Goal: Task Accomplishment & Management: Manage account settings

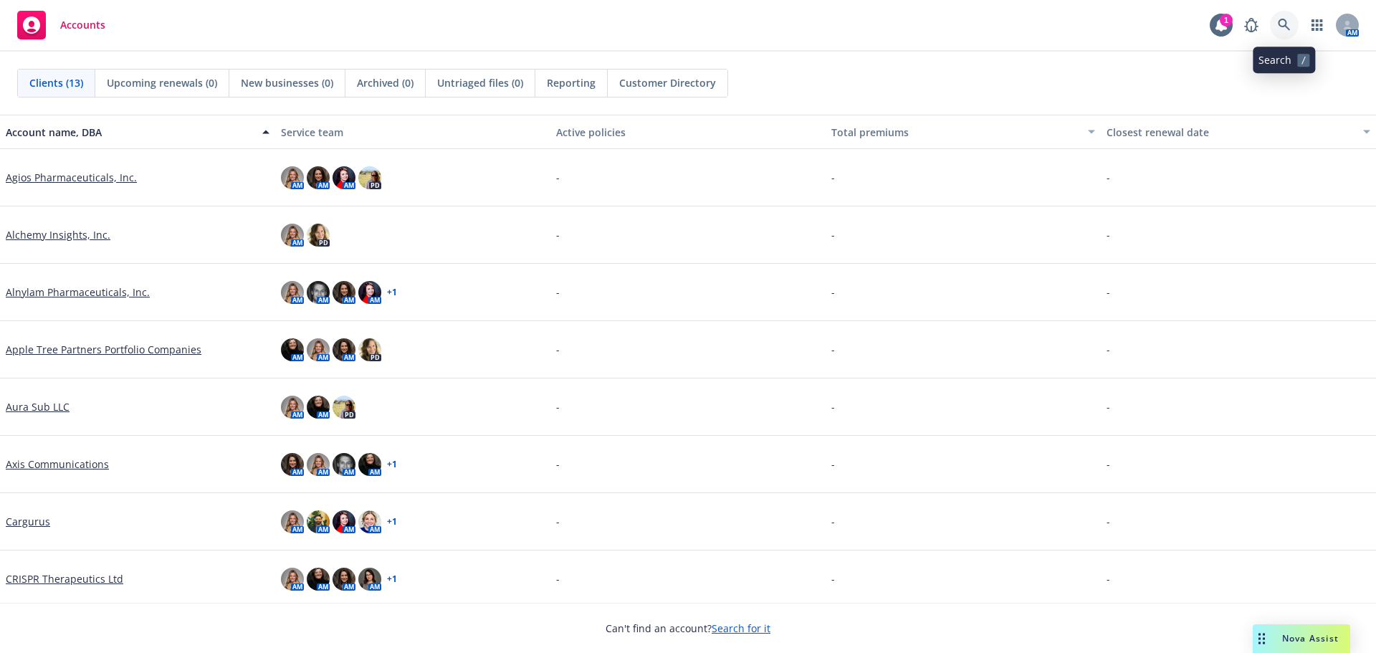
click at [1290, 23] on icon at bounding box center [1283, 25] width 13 height 13
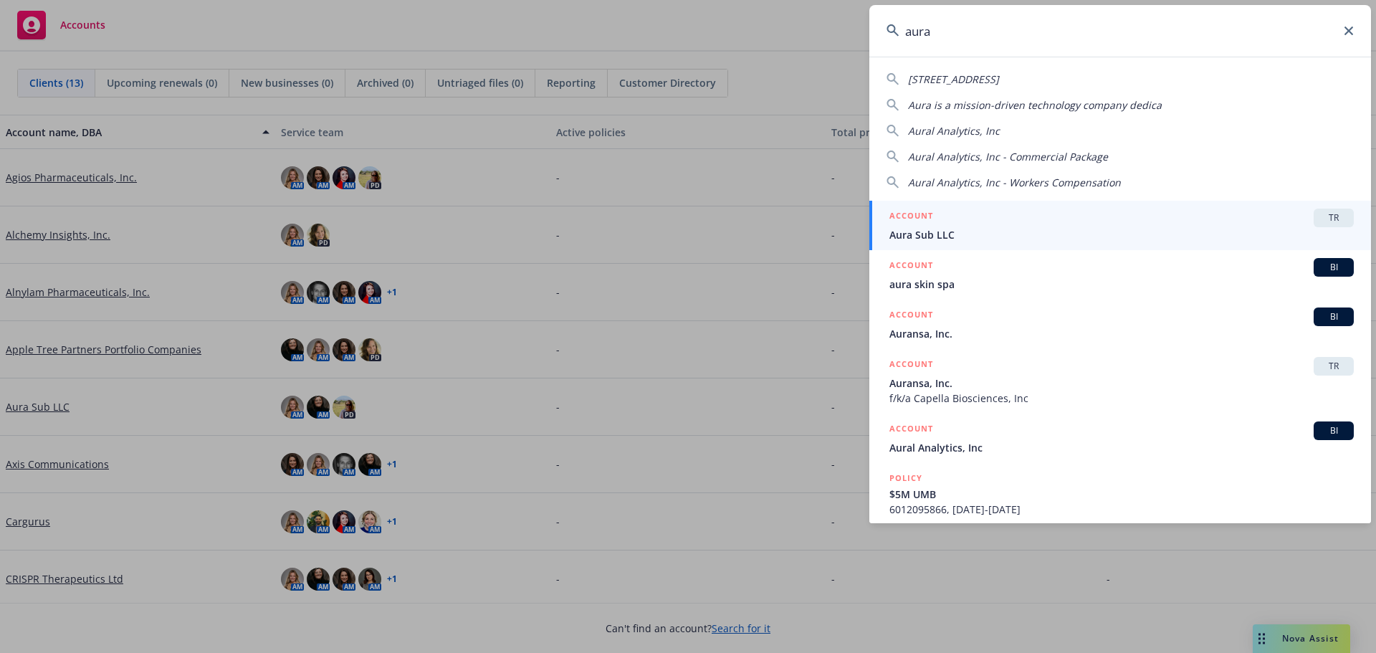
type input "aura"
click at [1014, 236] on span "Aura Sub LLC" at bounding box center [1121, 234] width 464 height 15
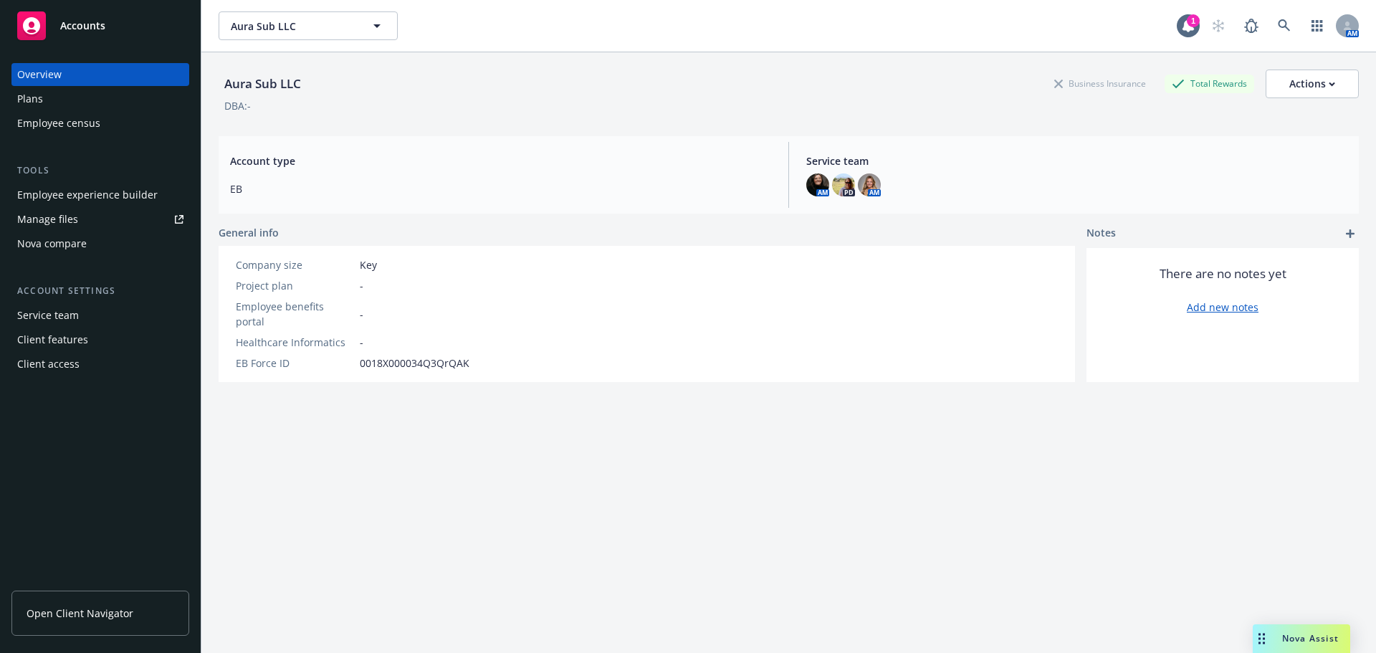
click at [87, 220] on link "Manage files" at bounding box center [100, 219] width 178 height 23
click at [75, 199] on div "Employee experience builder" at bounding box center [87, 194] width 140 height 23
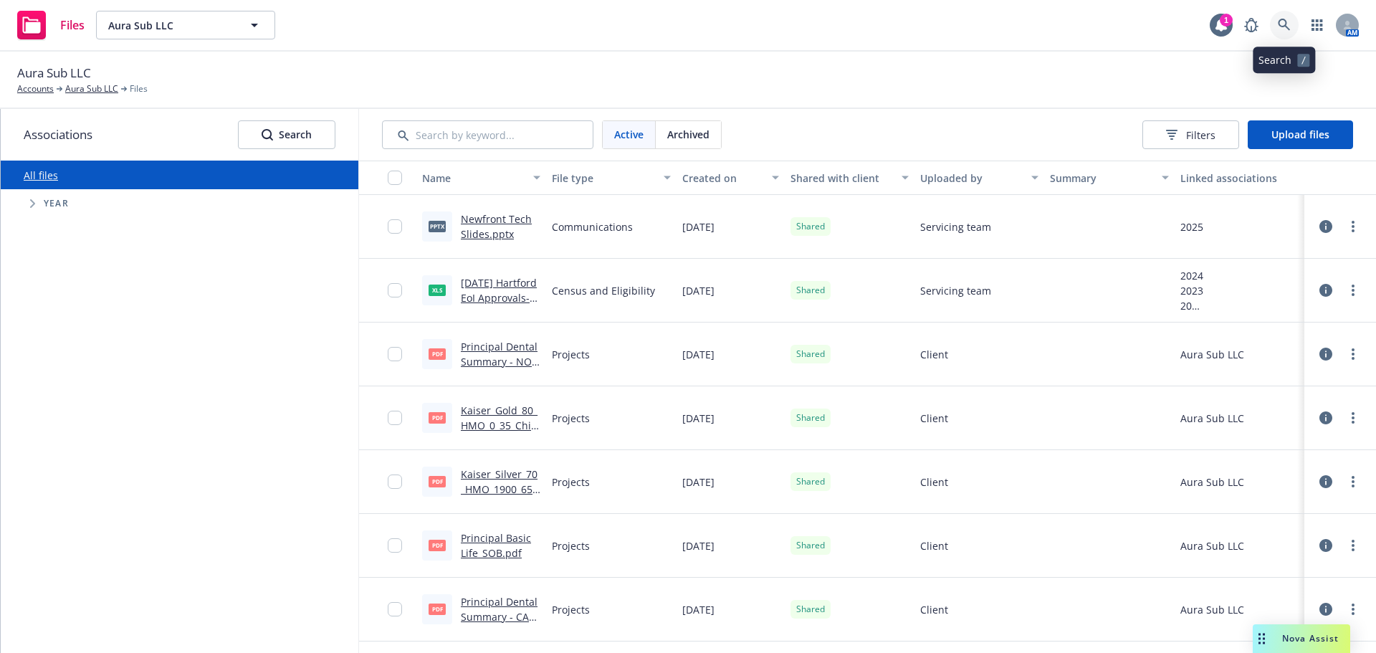
click at [1289, 27] on icon at bounding box center [1283, 25] width 13 height 13
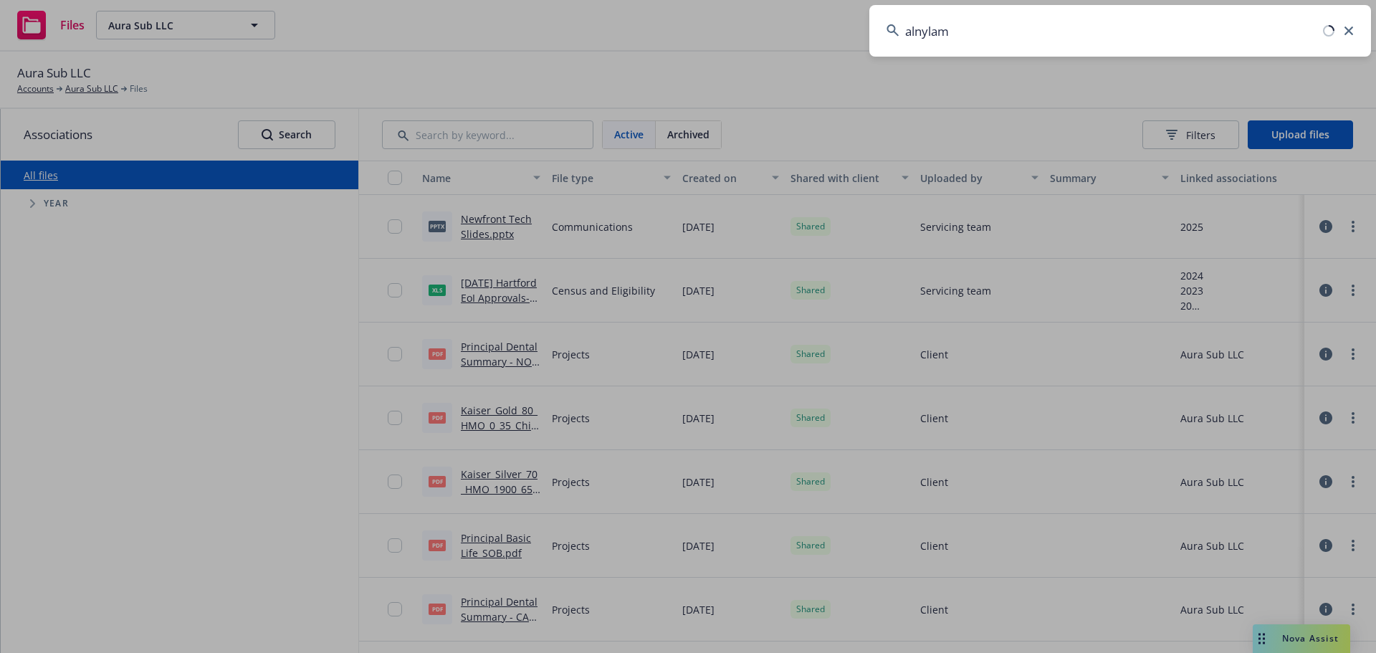
type input "alnylam"
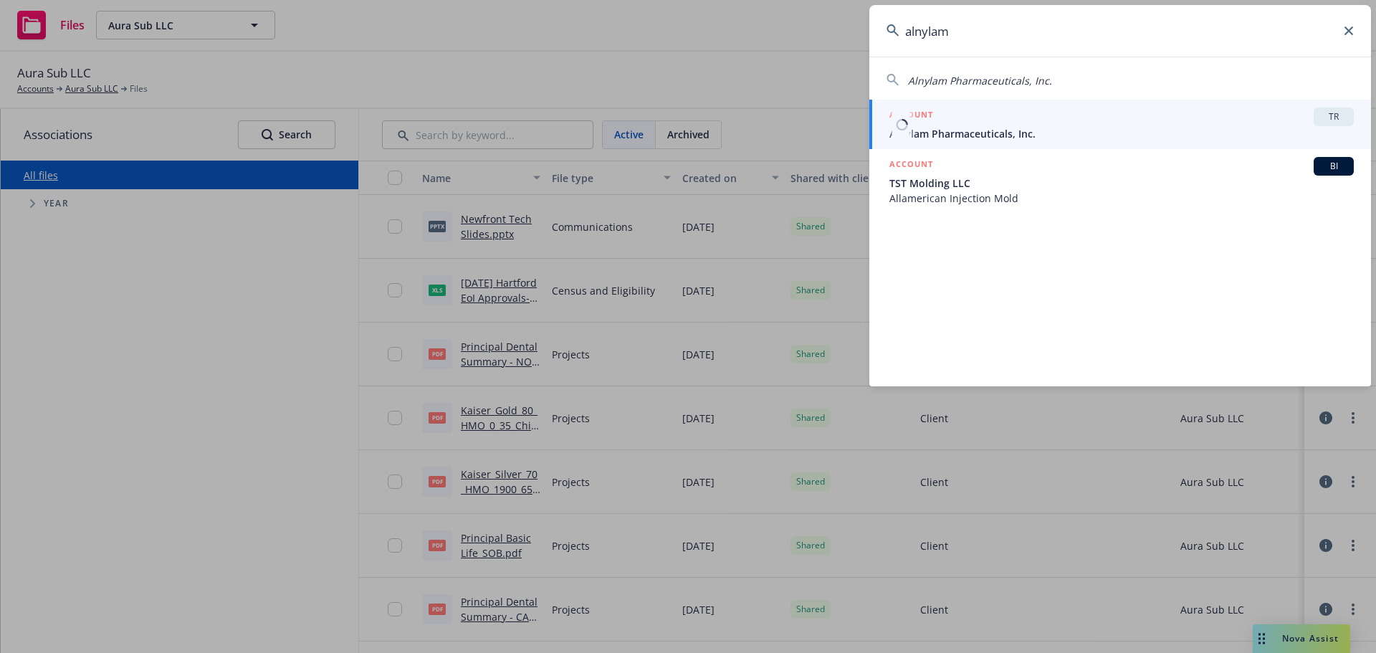
click at [1007, 126] on span "Alnylam Pharmaceuticals, Inc." at bounding box center [1121, 133] width 464 height 15
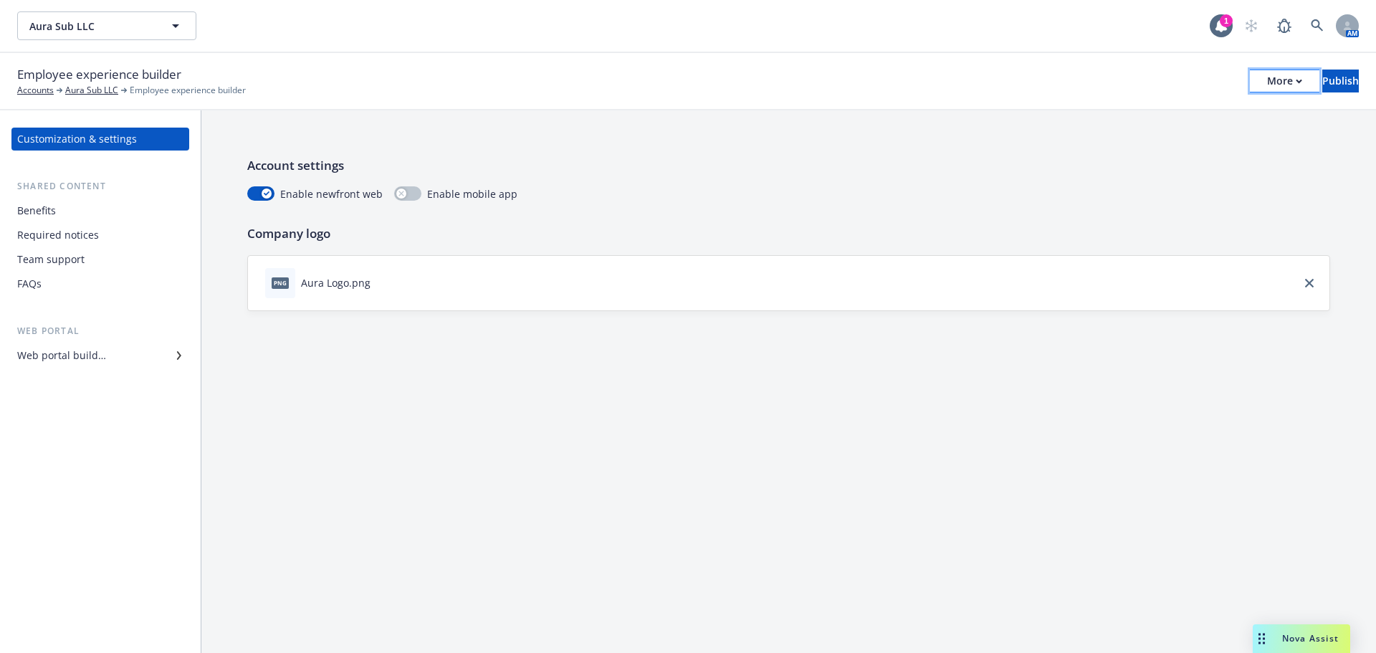
click at [1267, 85] on div "More" at bounding box center [1284, 80] width 35 height 21
click at [1059, 75] on div "Employee experience builder Accounts Aura Sub LLC Employee experience builder M…" at bounding box center [687, 81] width 1341 height 32
click at [48, 209] on div "Benefits" at bounding box center [36, 210] width 39 height 23
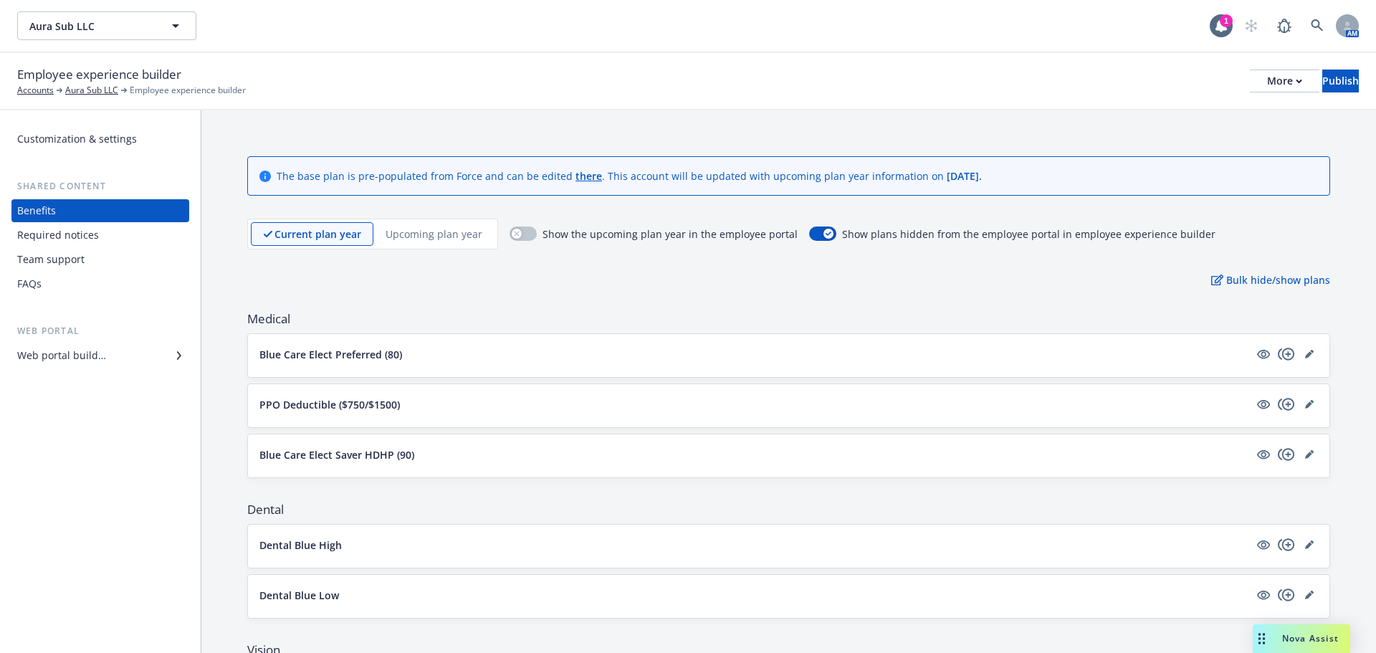
click at [105, 256] on div "Team support" at bounding box center [100, 259] width 166 height 23
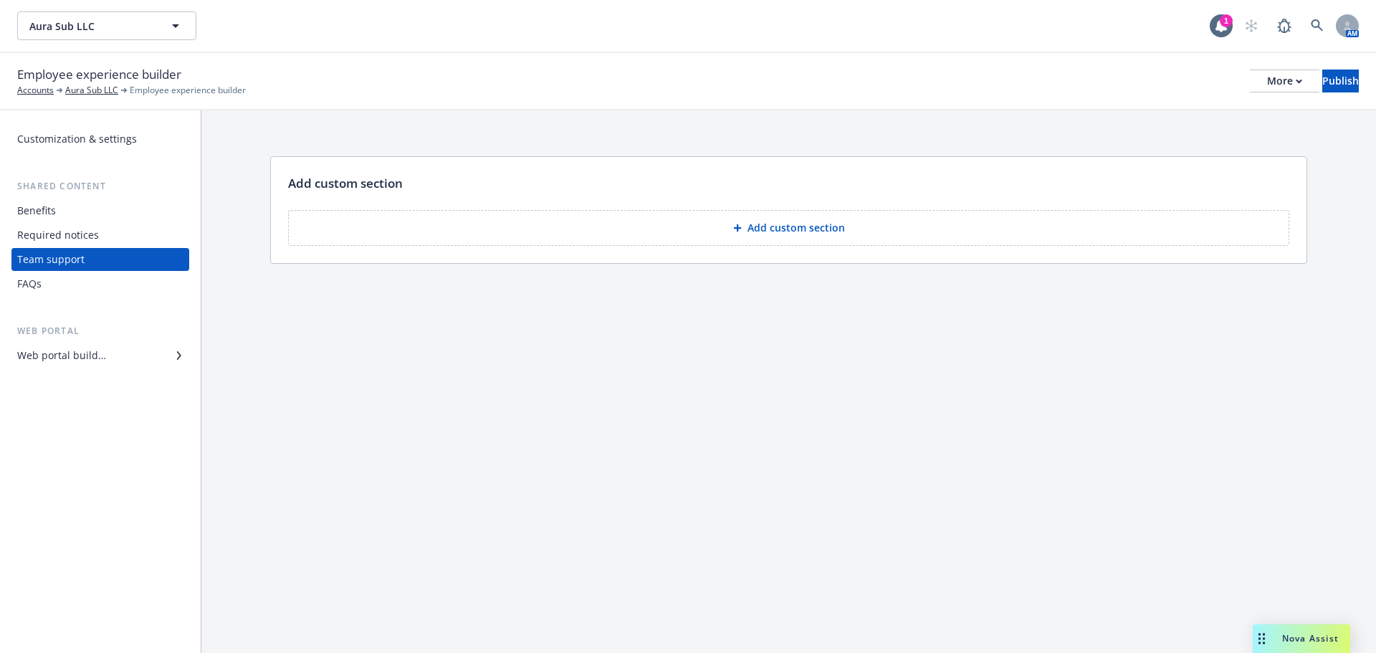
click at [14, 282] on link "FAQs" at bounding box center [100, 283] width 178 height 23
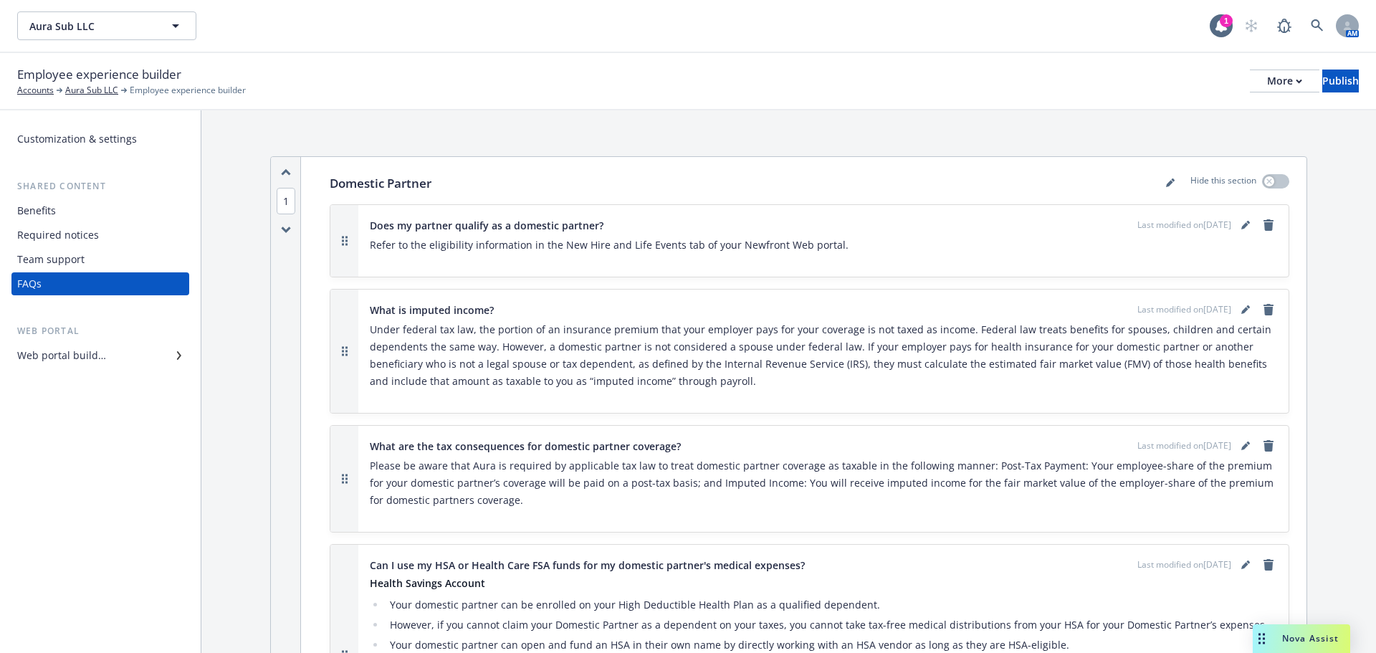
scroll to position [358, 0]
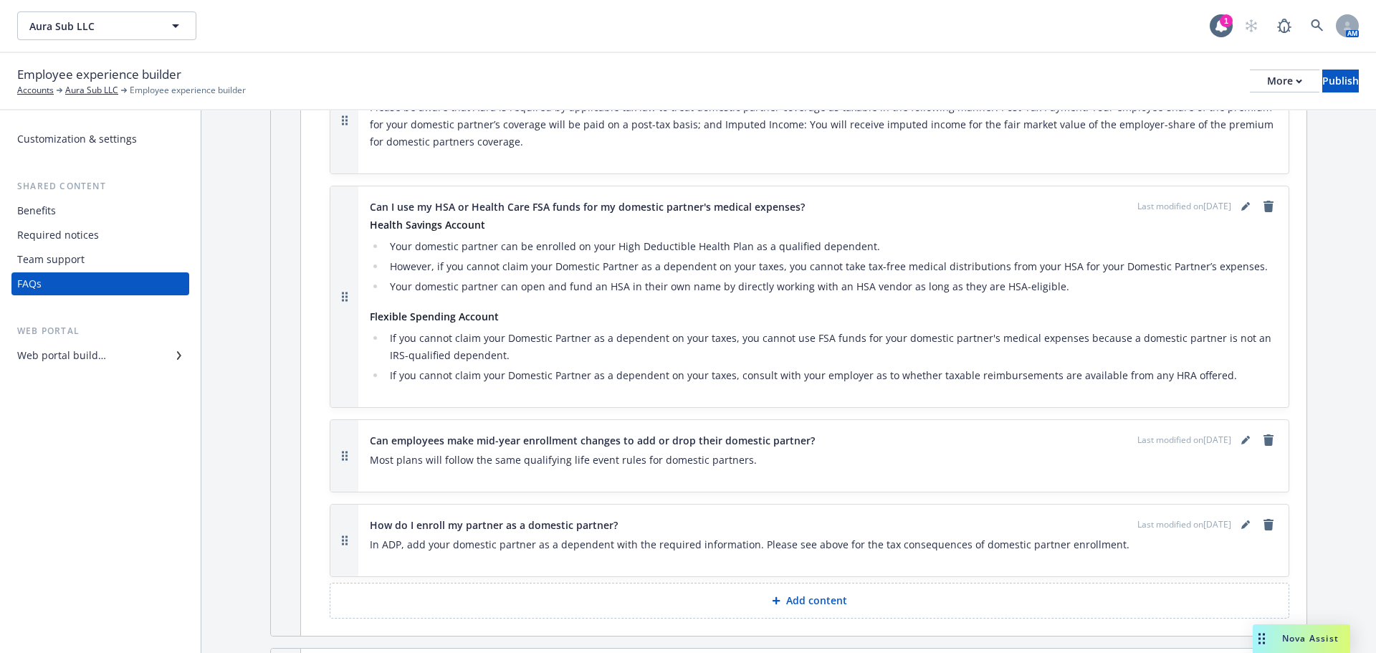
click at [56, 215] on div "Benefits" at bounding box center [100, 210] width 166 height 23
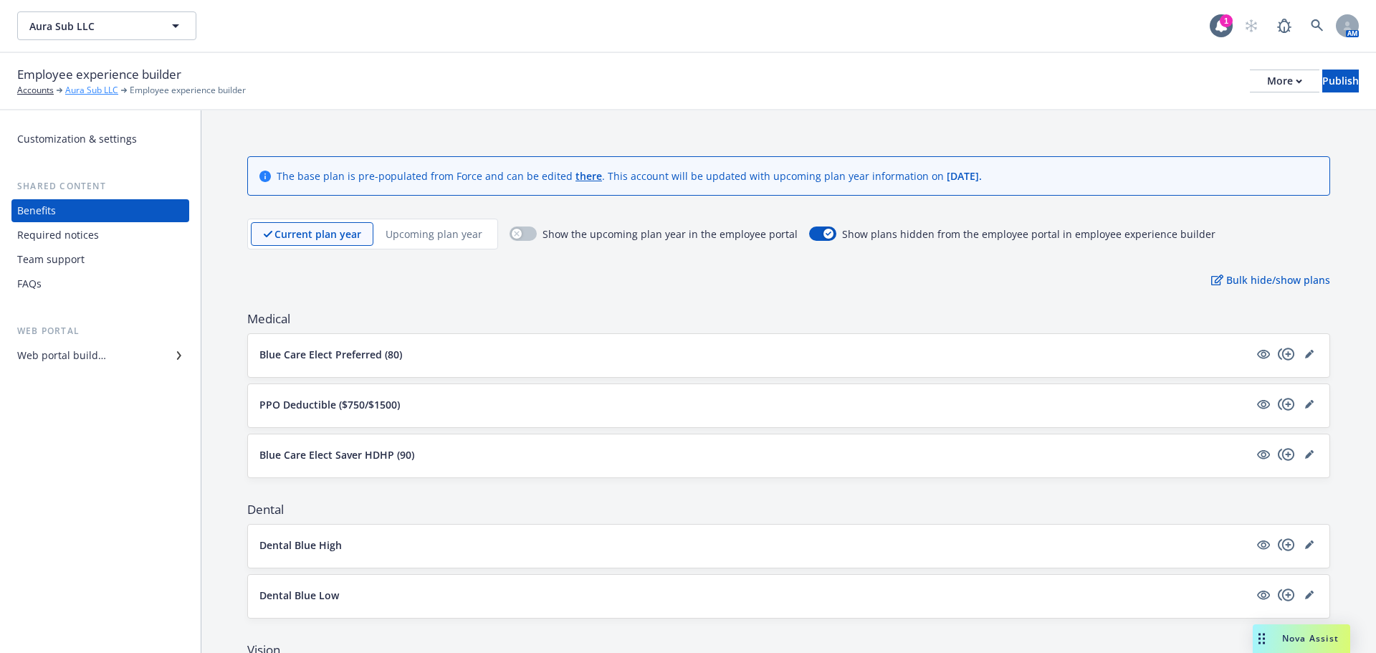
click at [104, 92] on link "Aura Sub LLC" at bounding box center [91, 90] width 53 height 13
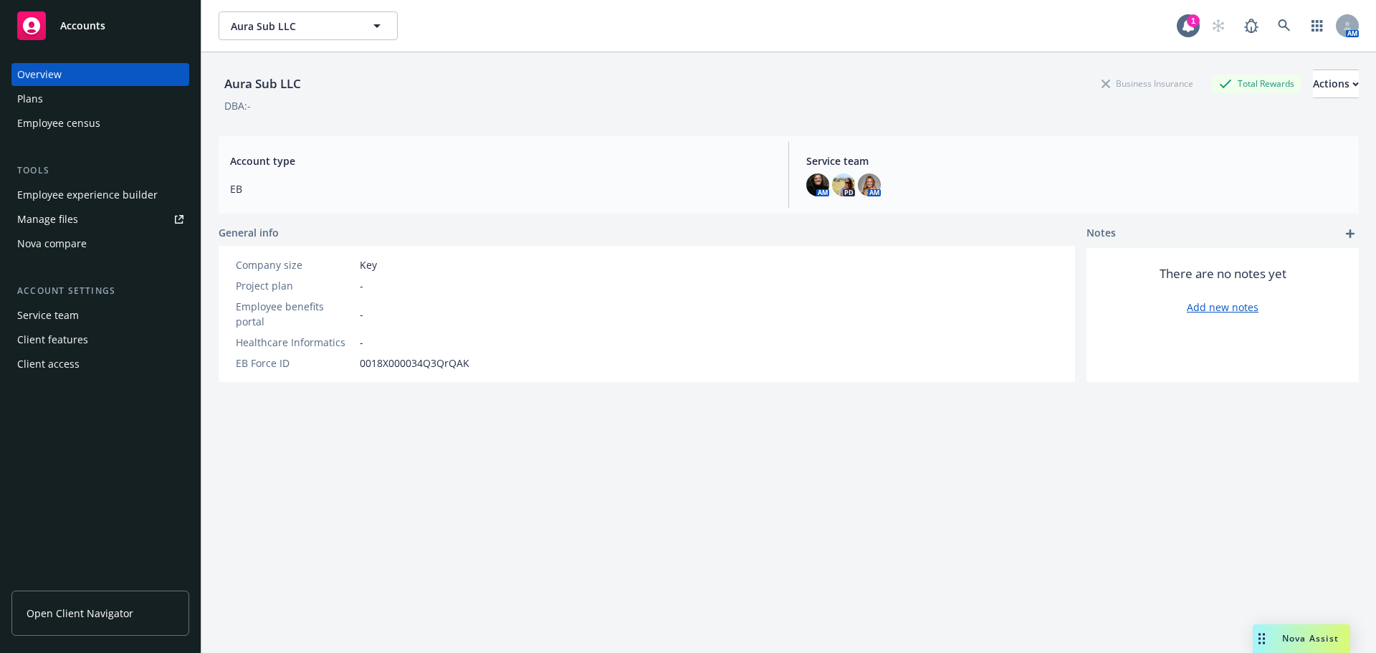
click at [71, 246] on div "Nova compare" at bounding box center [51, 243] width 69 height 23
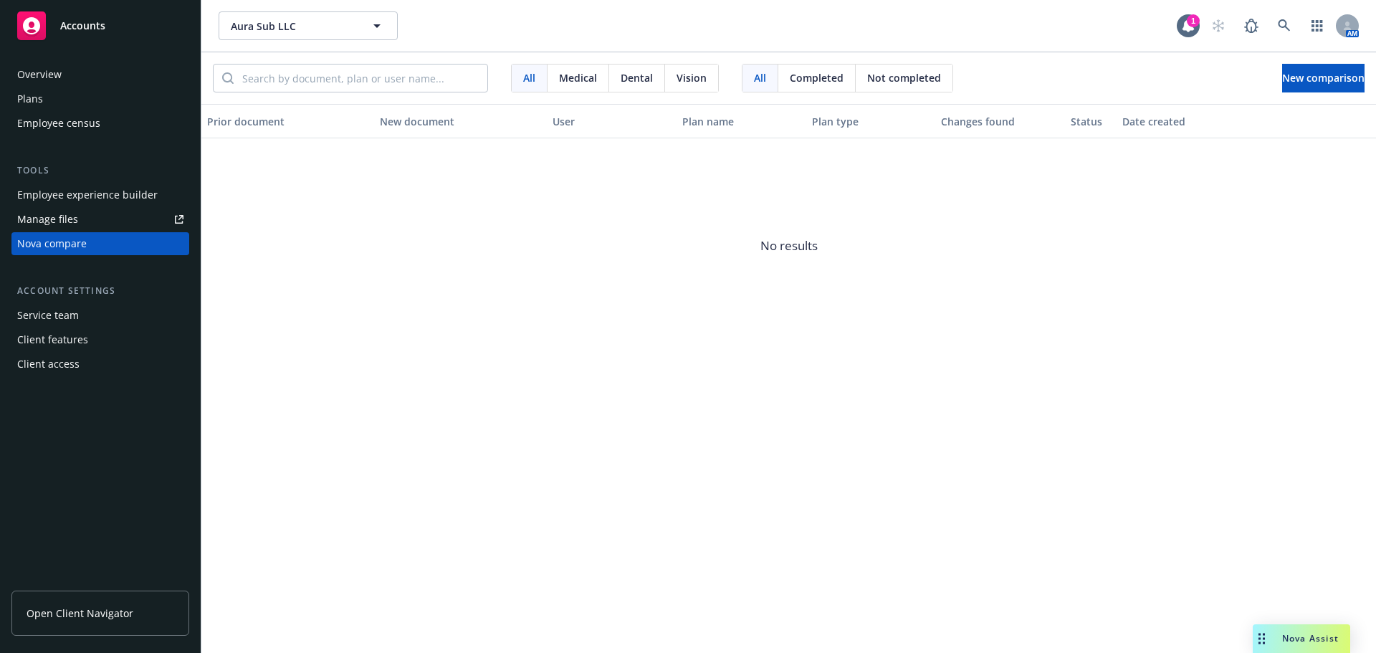
click at [56, 193] on div "Employee experience builder" at bounding box center [87, 194] width 140 height 23
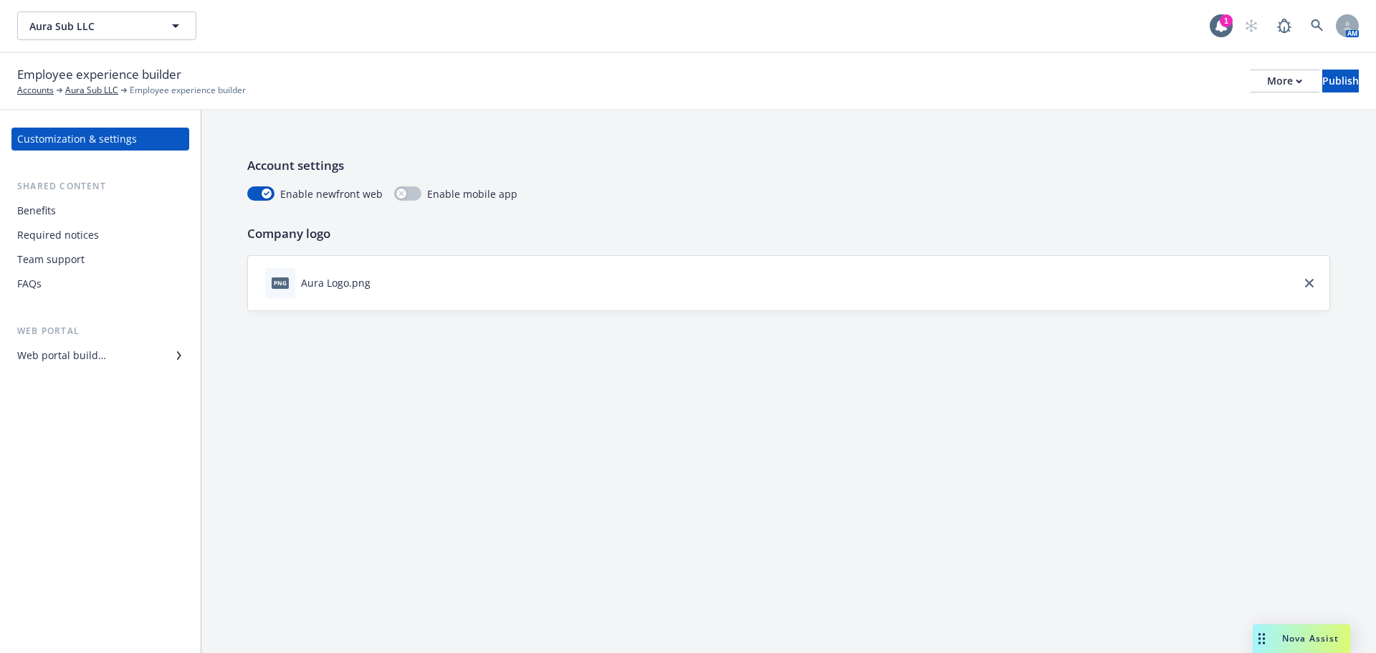
click at [132, 143] on div "Customization & settings" at bounding box center [77, 139] width 120 height 23
click at [44, 210] on div "Benefits" at bounding box center [36, 210] width 39 height 23
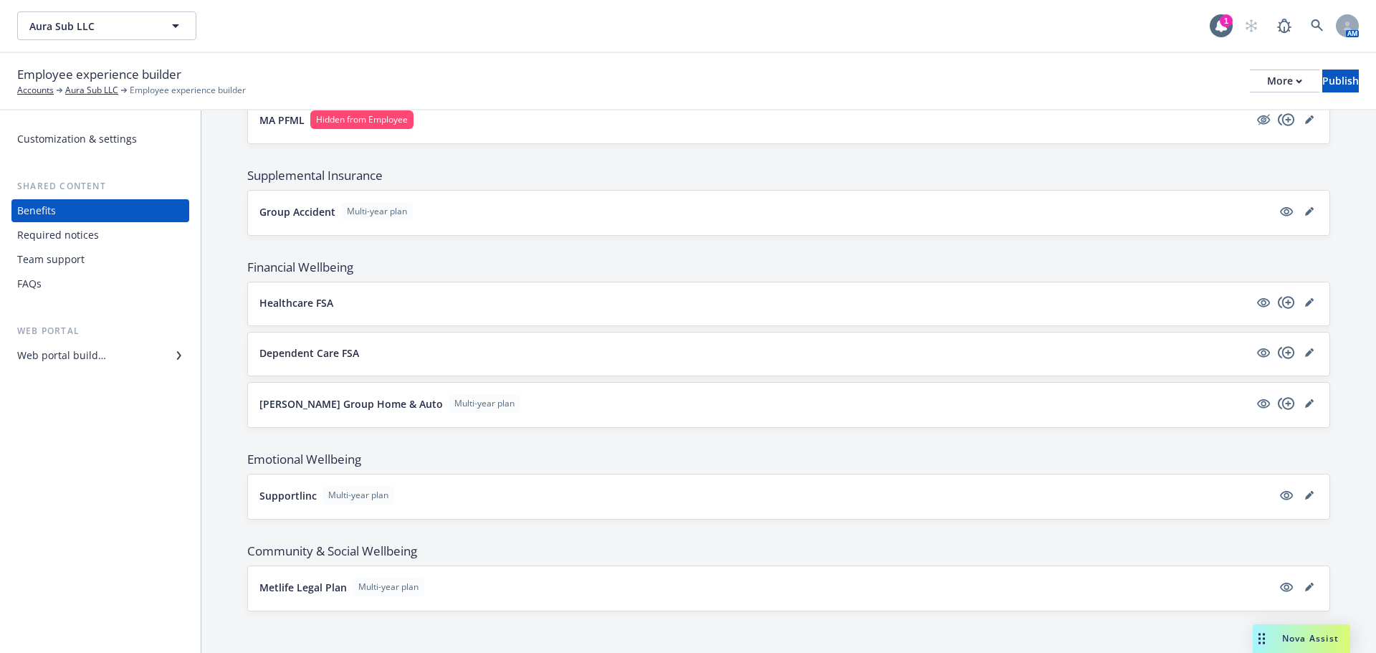
scroll to position [1154, 0]
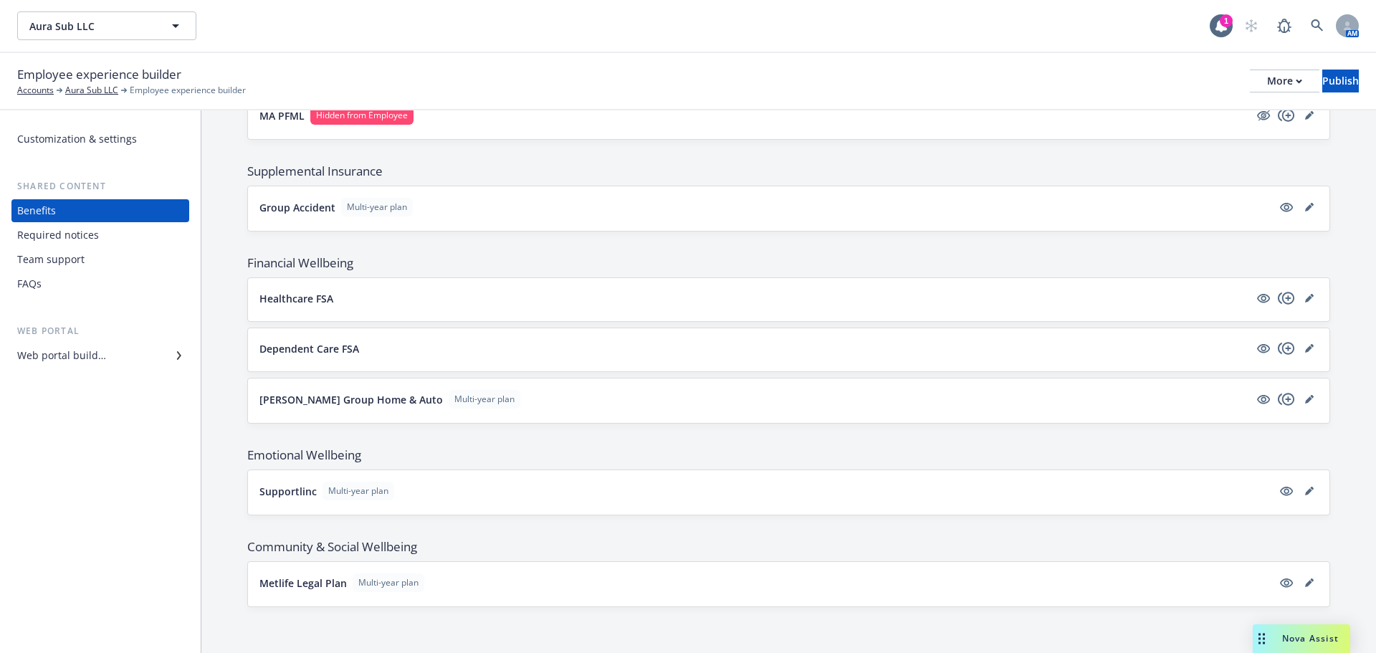
click at [103, 240] on div "Required notices" at bounding box center [100, 235] width 166 height 23
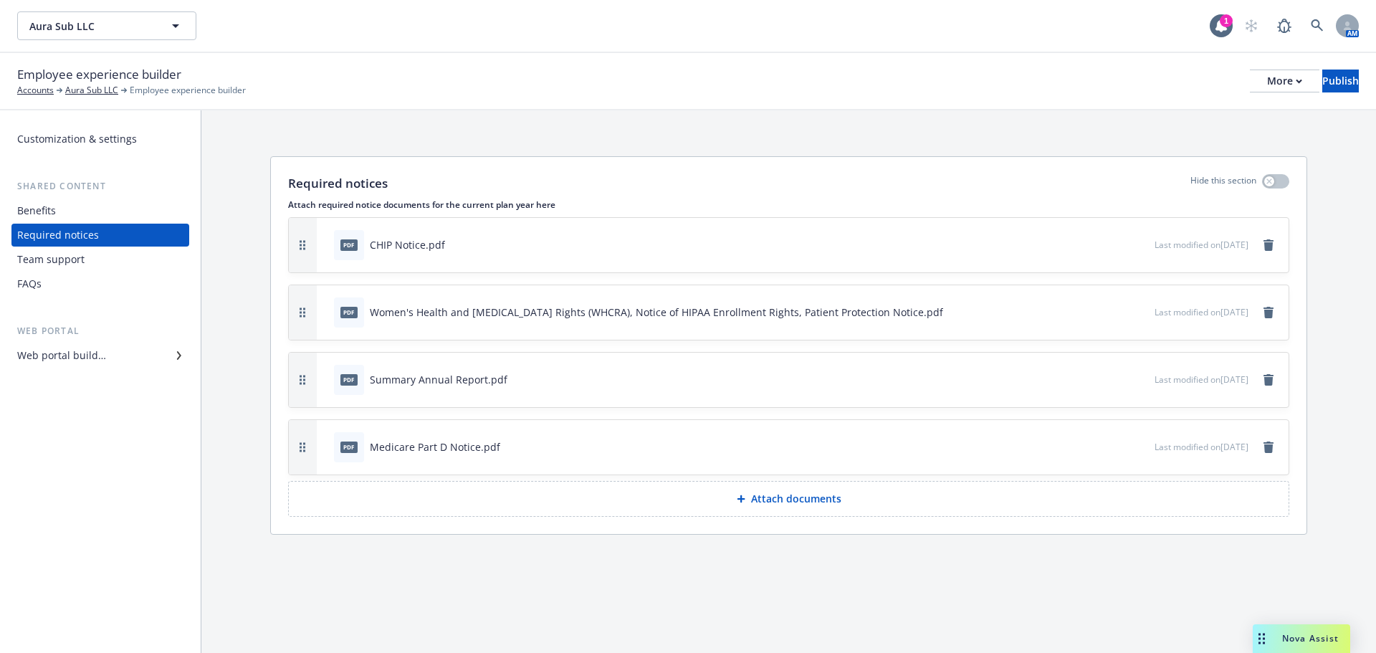
click at [99, 264] on div "Team support" at bounding box center [100, 259] width 166 height 23
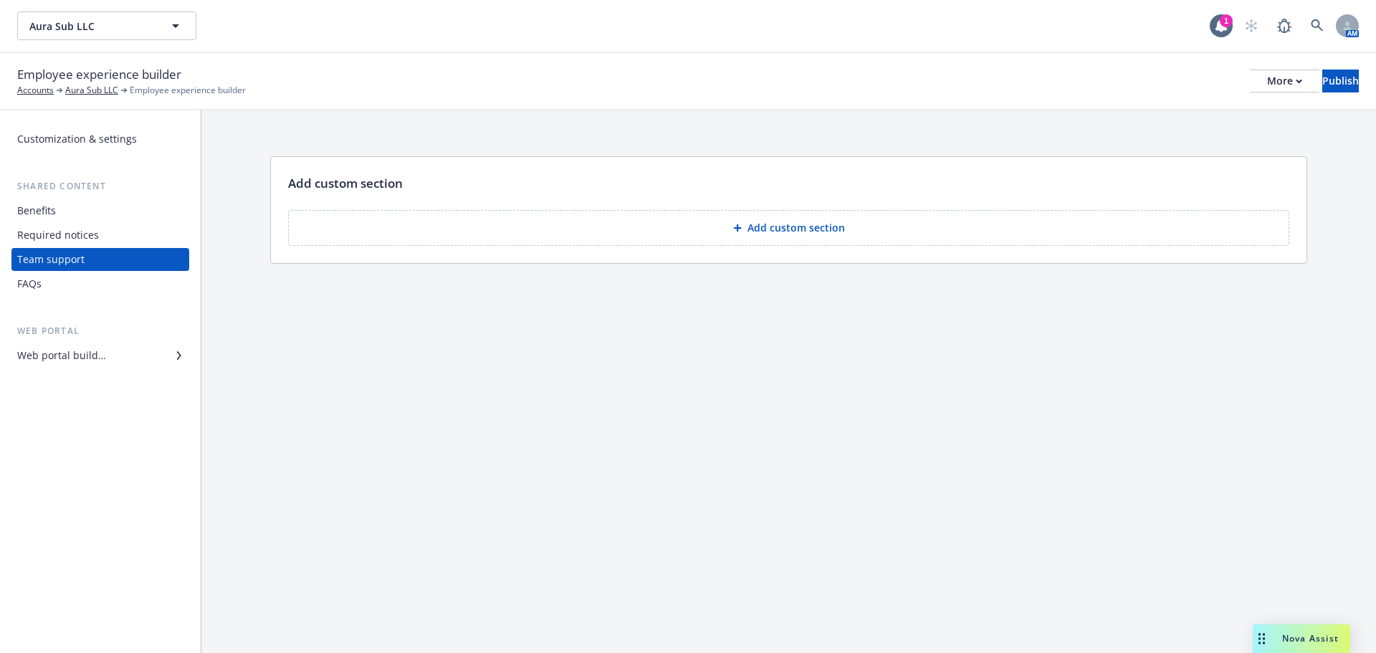
click at [97, 272] on div "FAQs" at bounding box center [100, 283] width 166 height 23
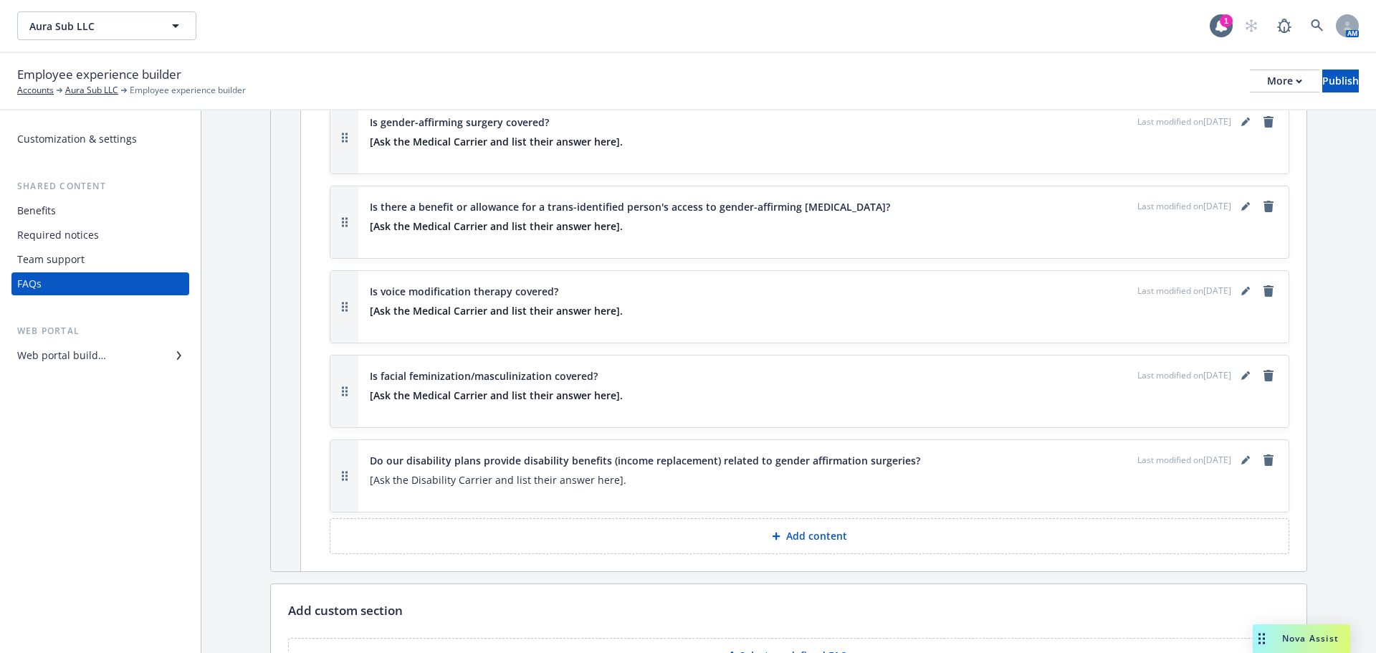
scroll to position [7196, 0]
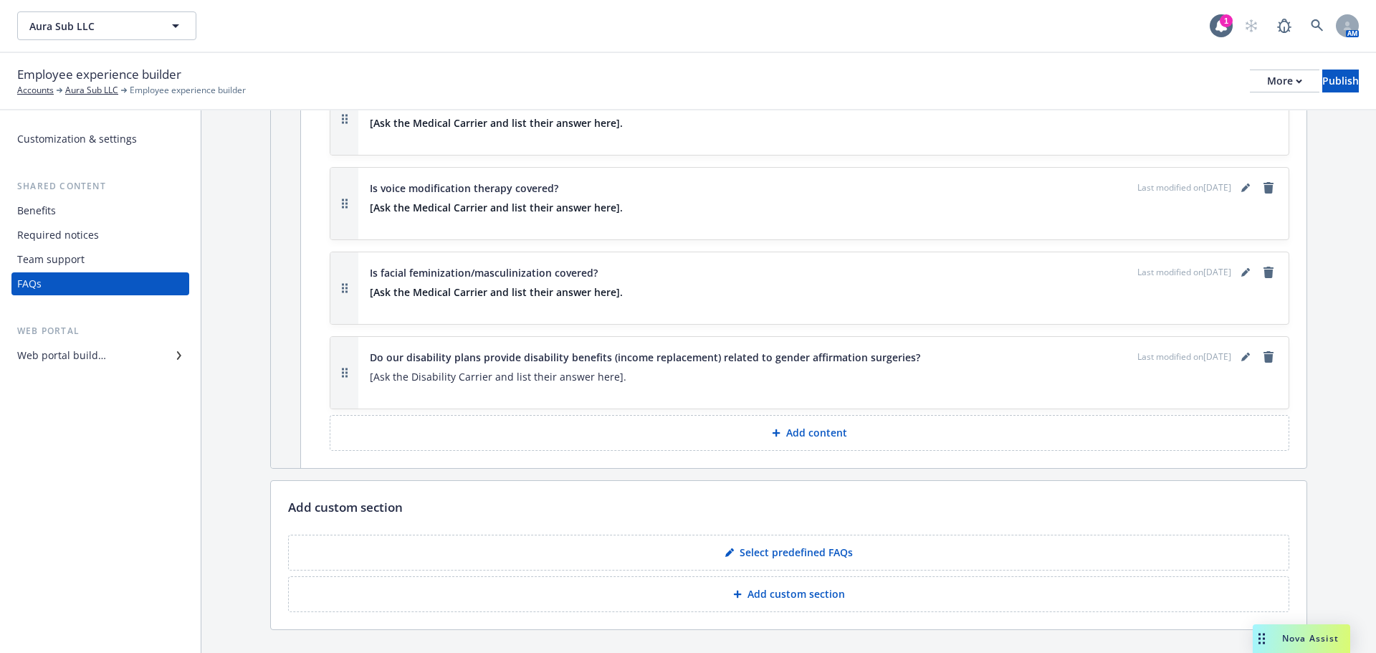
click at [105, 355] on div "Web portal builder" at bounding box center [100, 355] width 166 height 23
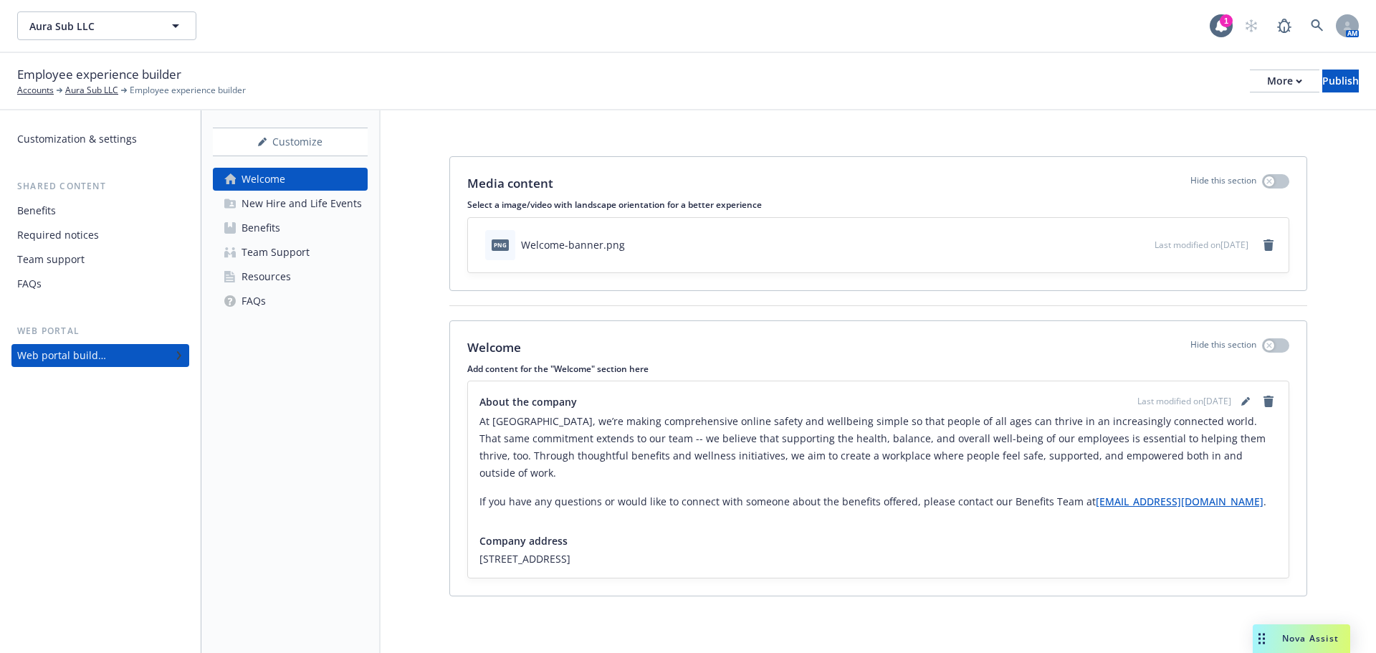
click at [302, 208] on div "New Hire and Life Events" at bounding box center [301, 203] width 120 height 23
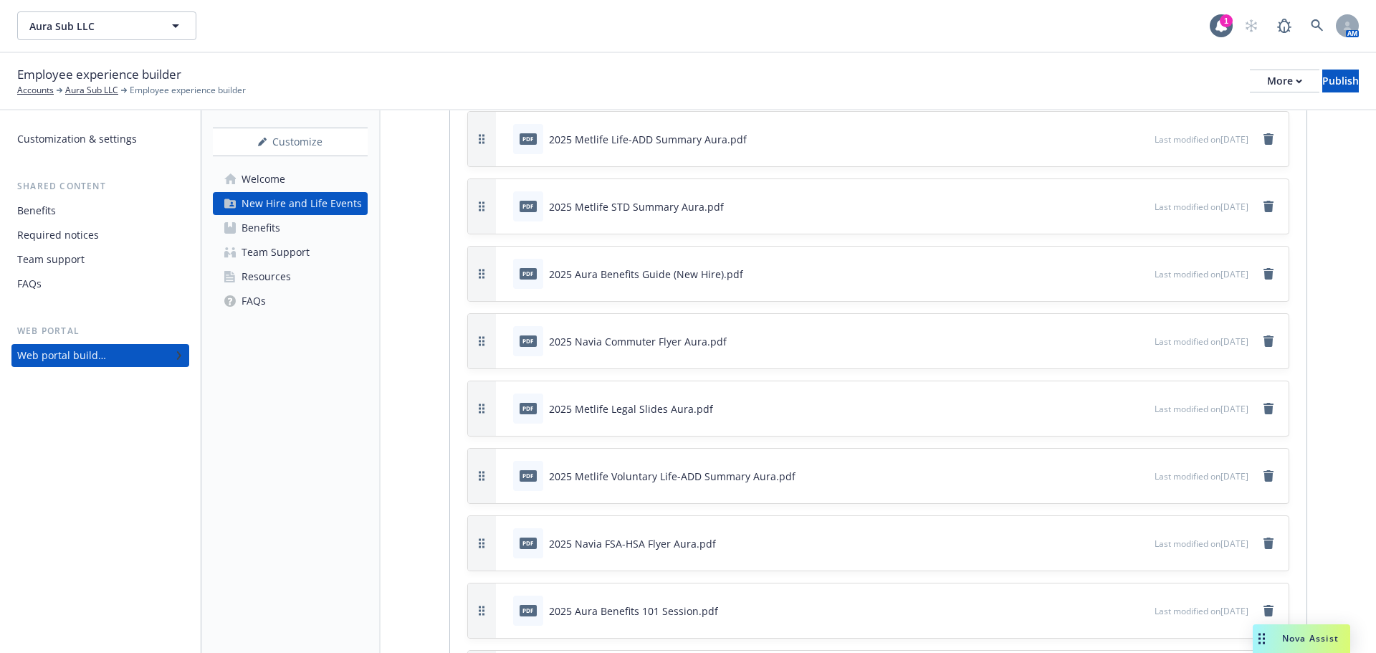
scroll to position [2006, 0]
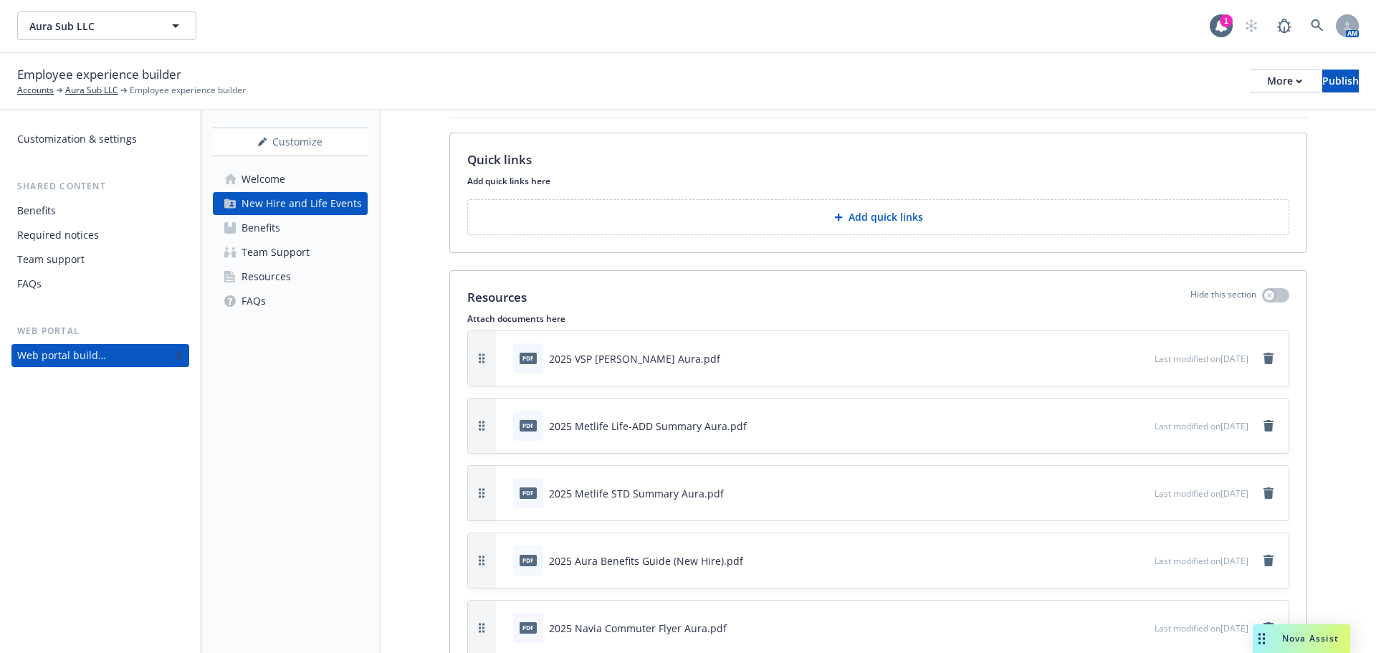
click at [539, 320] on p "Attach documents here" at bounding box center [878, 318] width 822 height 12
click at [584, 319] on p "Attach documents here" at bounding box center [878, 318] width 822 height 12
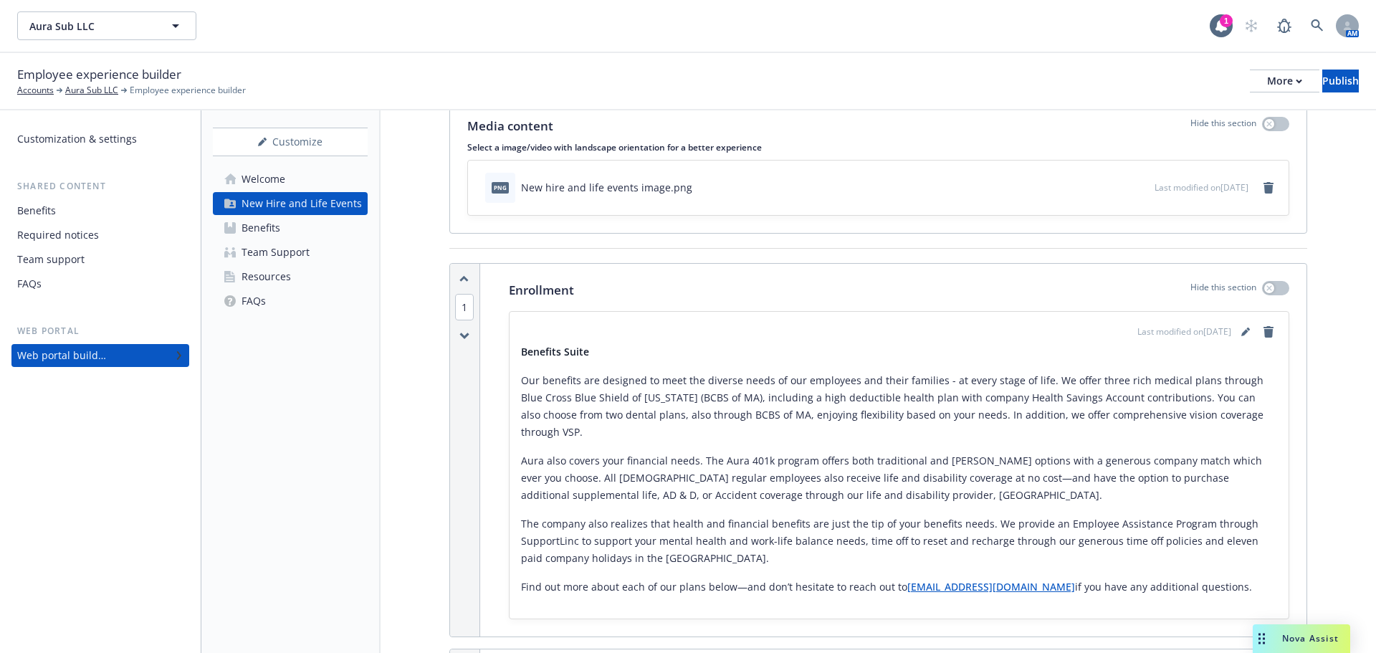
scroll to position [0, 0]
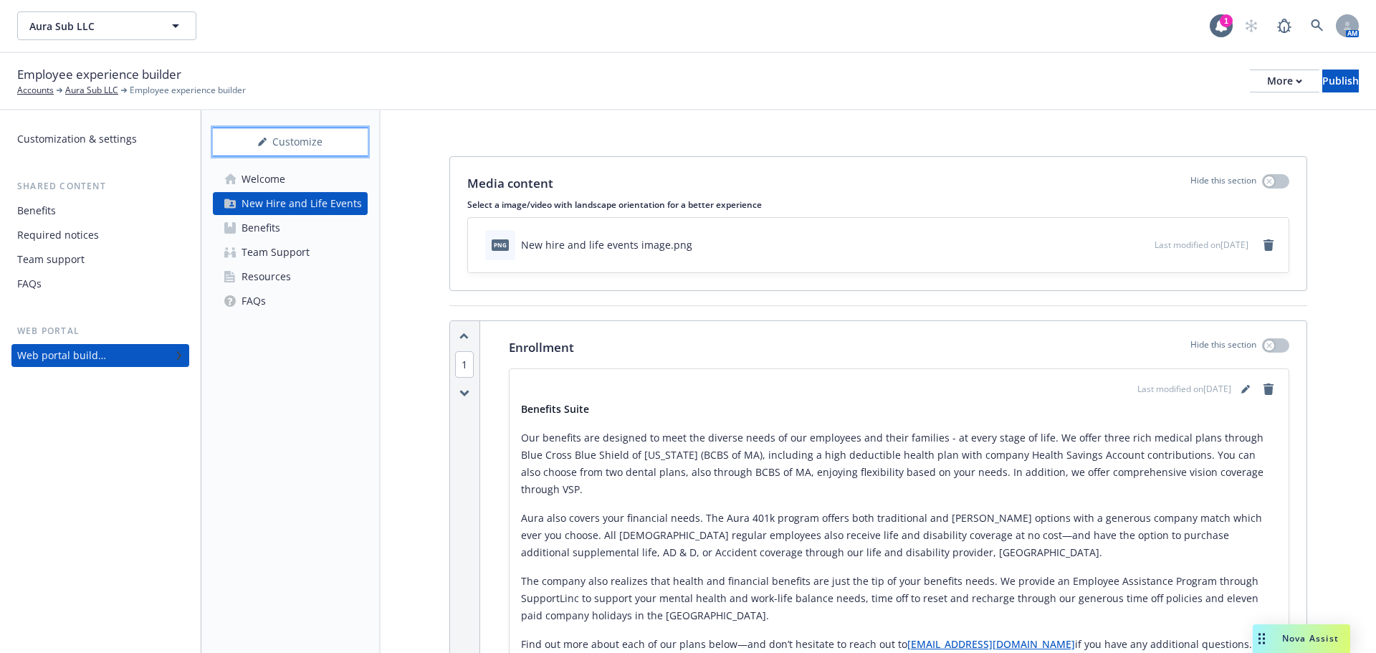
click at [315, 145] on div "Customize" at bounding box center [290, 141] width 155 height 27
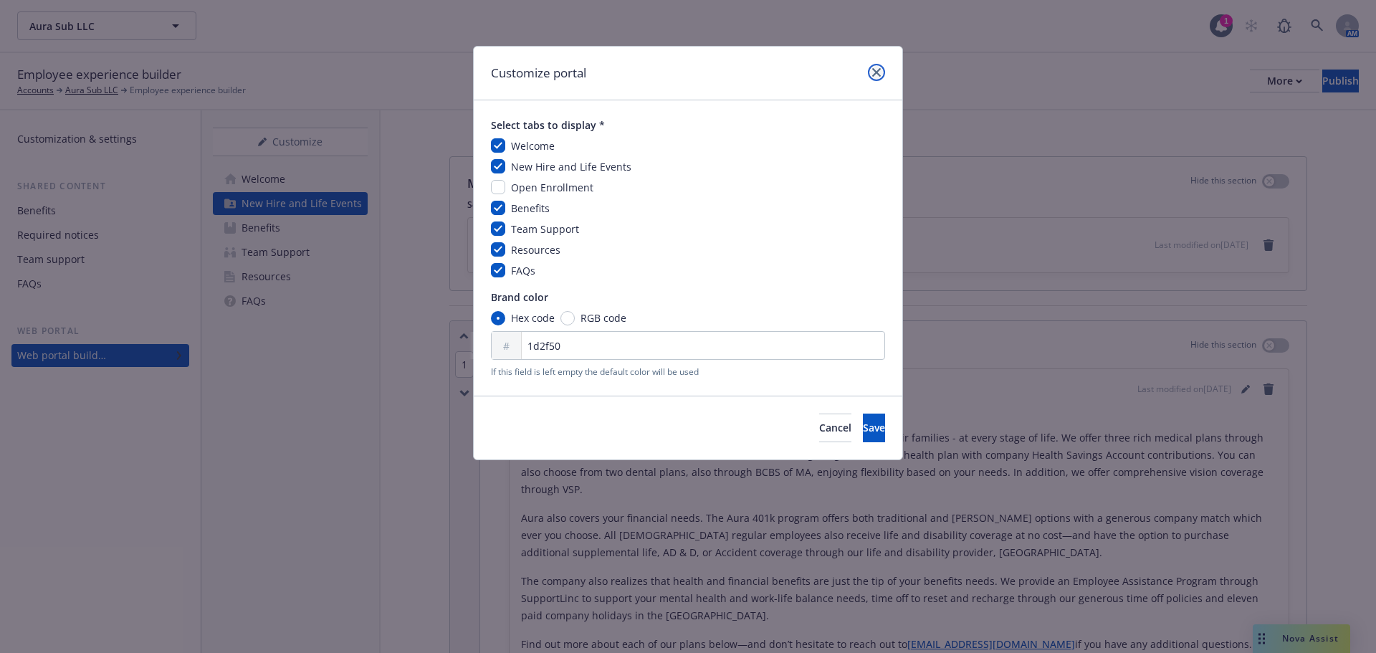
click at [877, 75] on icon "close" at bounding box center [876, 72] width 9 height 9
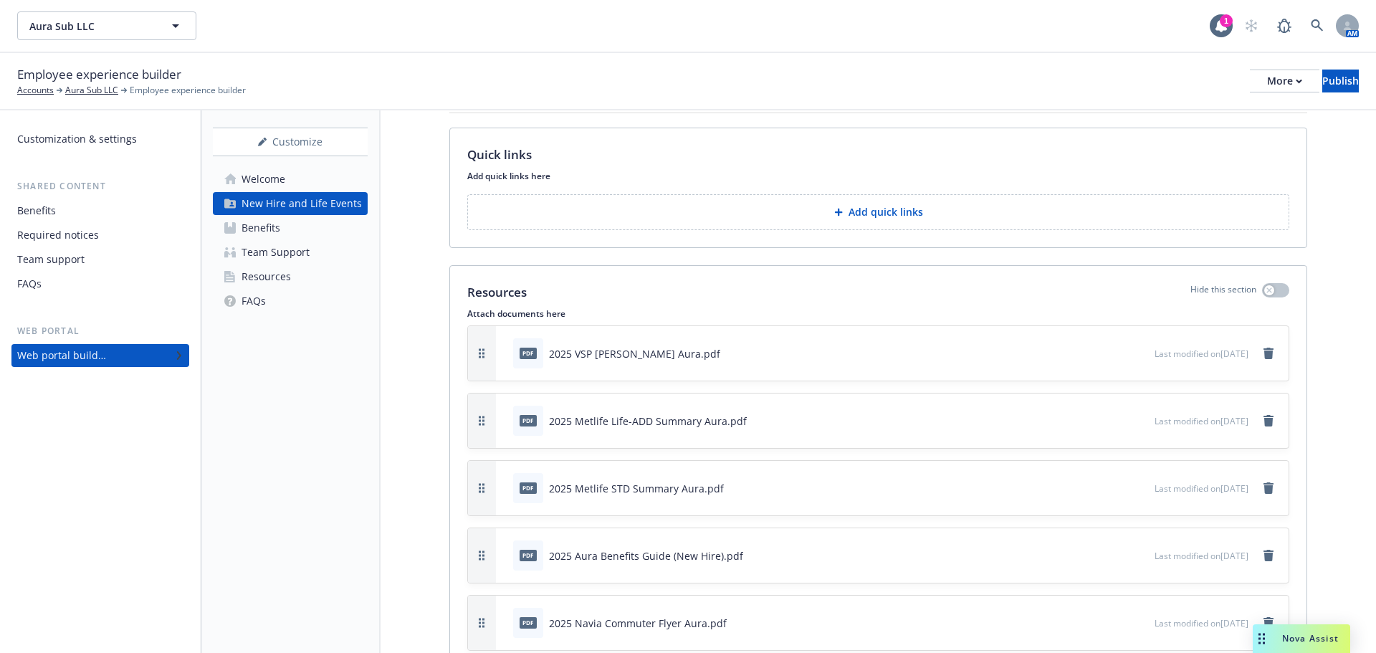
scroll to position [2006, 0]
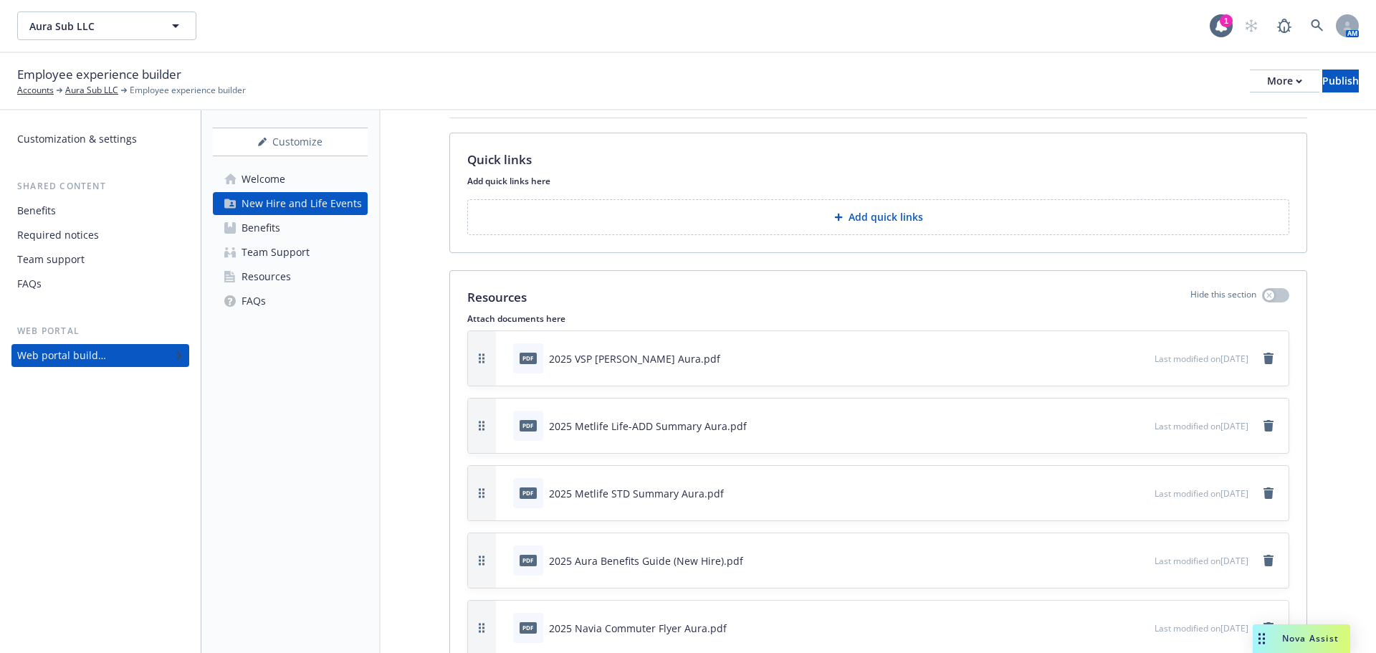
click at [556, 317] on p "Attach documents here" at bounding box center [878, 318] width 822 height 12
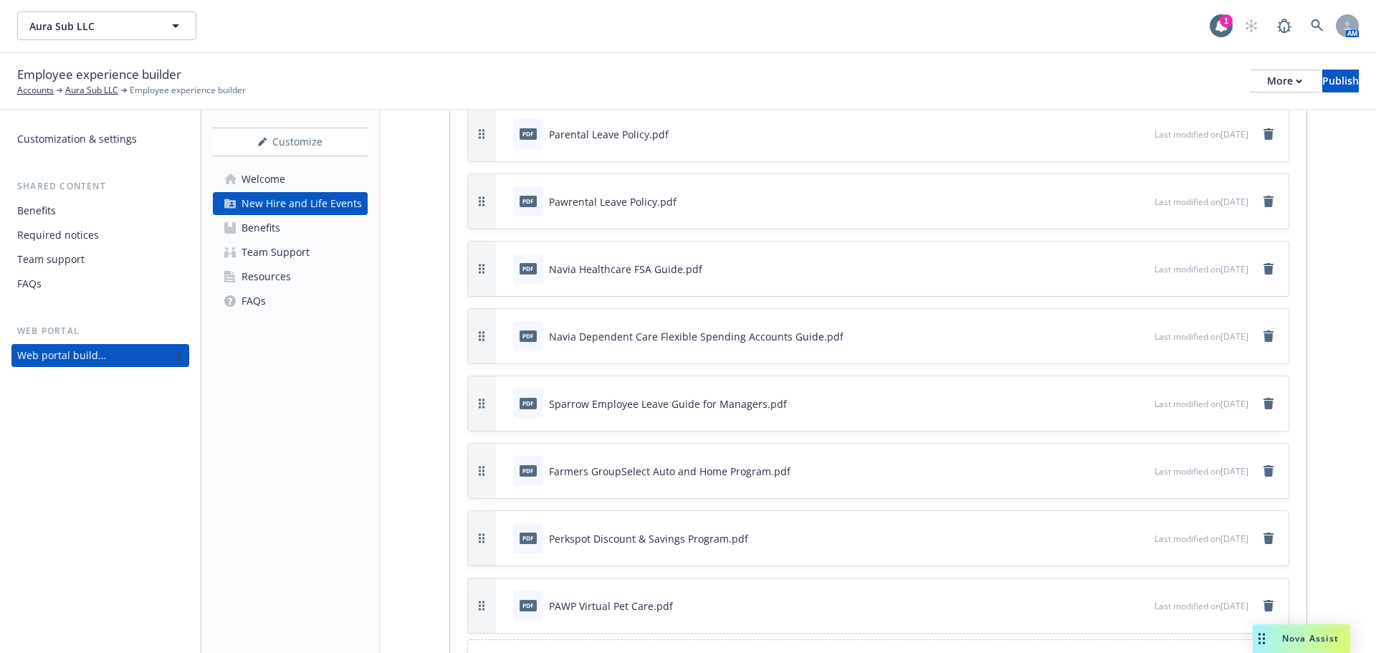
scroll to position [3804, 0]
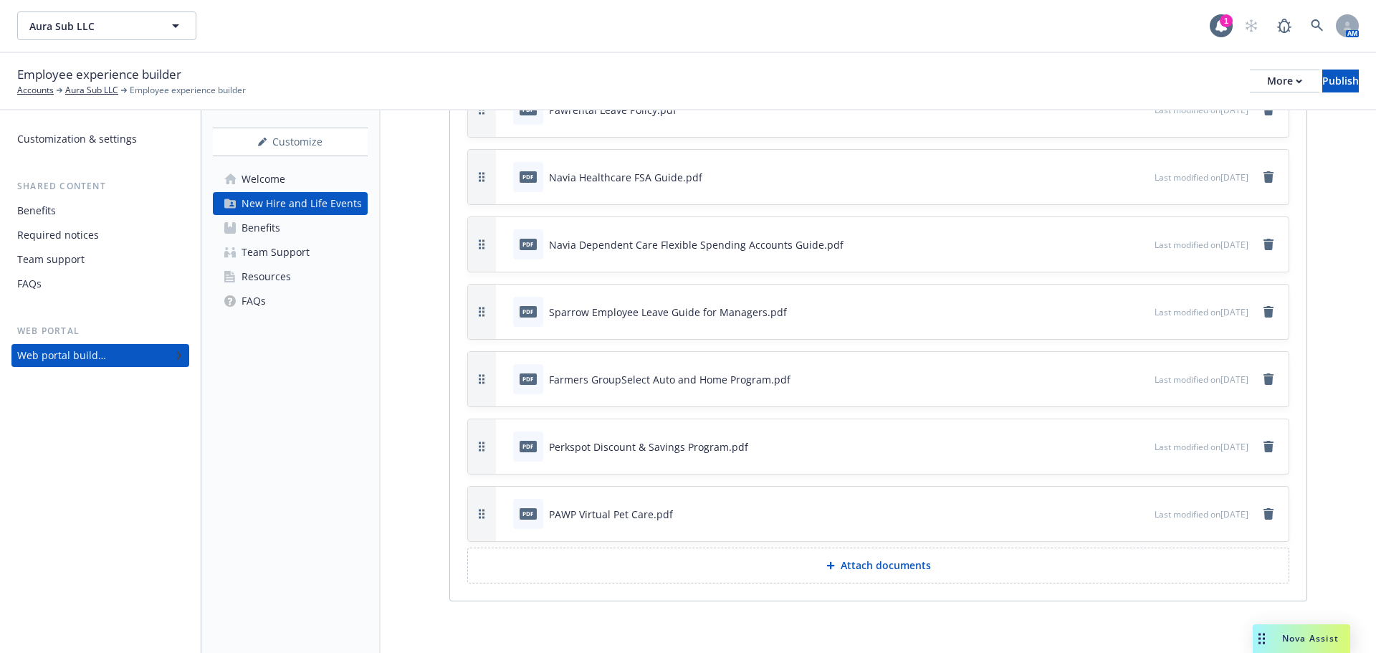
click at [909, 562] on p "Attach documents" at bounding box center [885, 565] width 90 height 14
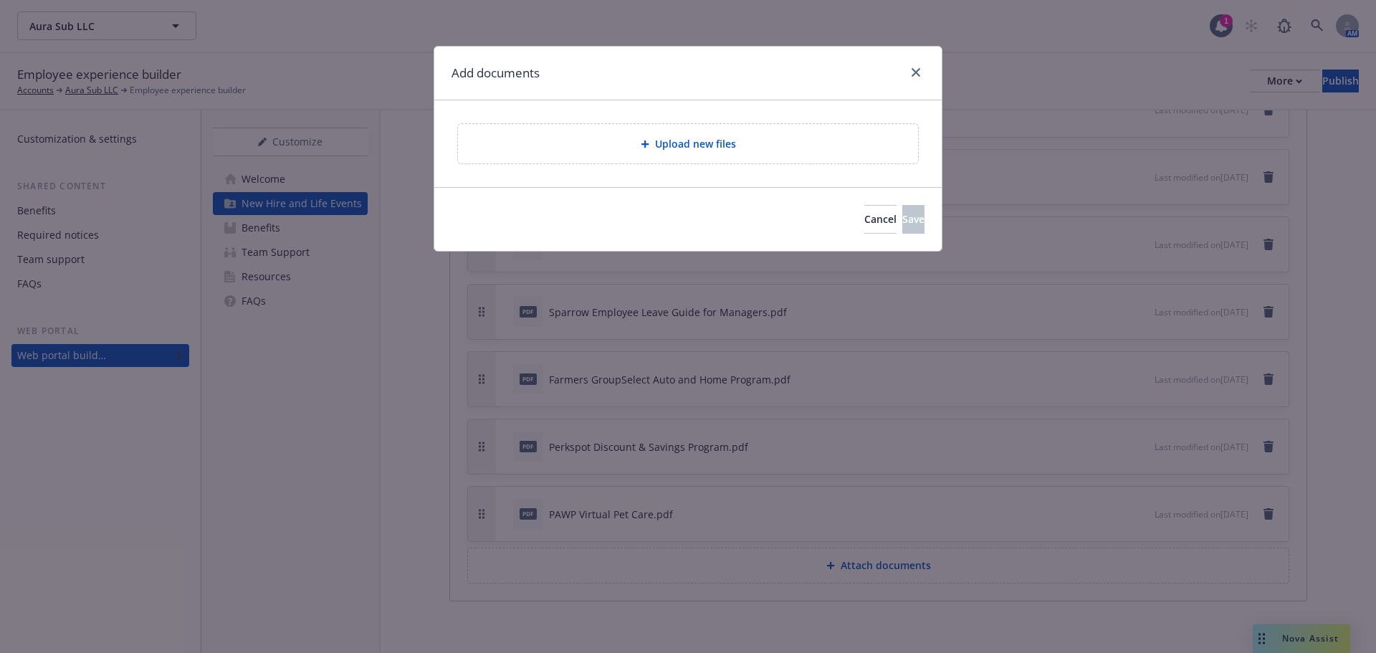
click at [649, 150] on div "Upload new files" at bounding box center [687, 143] width 437 height 16
click at [641, 148] on div "Upload new files" at bounding box center [687, 143] width 437 height 16
click at [613, 145] on div "Upload new files" at bounding box center [687, 143] width 437 height 16
click at [648, 154] on div "Upload new files" at bounding box center [688, 143] width 460 height 39
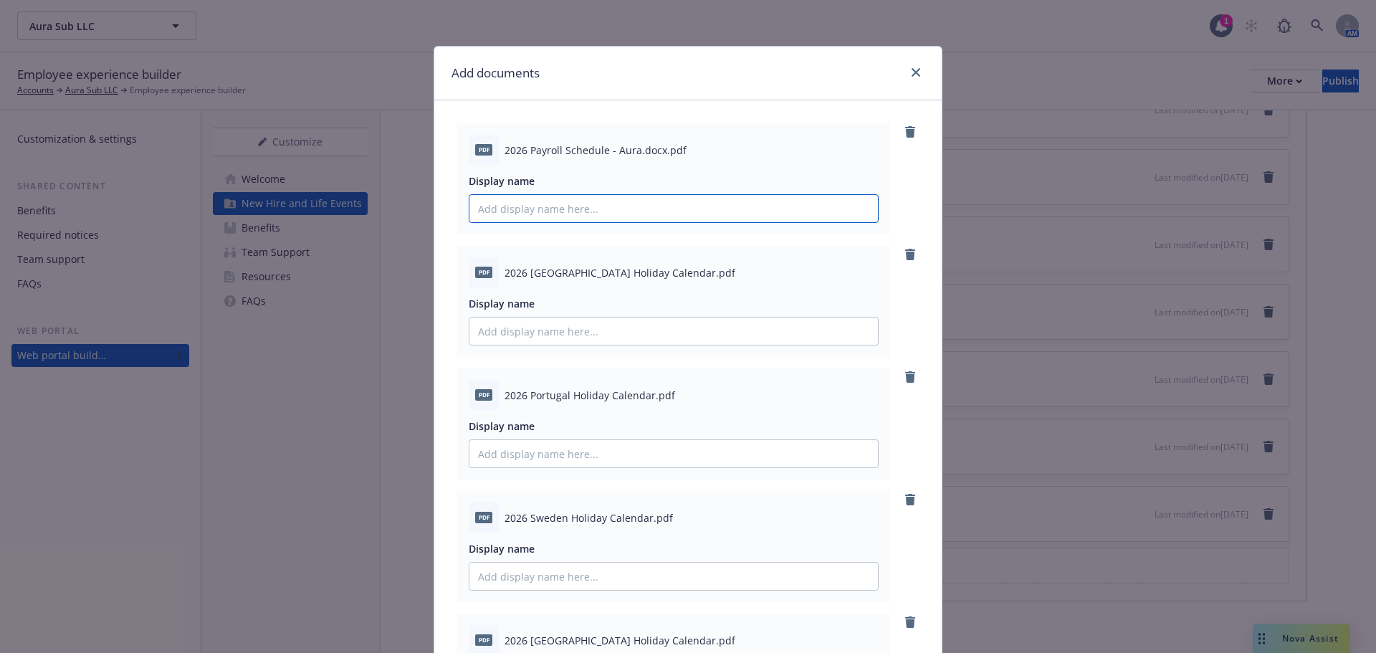
click at [599, 207] on input "Display name" at bounding box center [673, 208] width 408 height 27
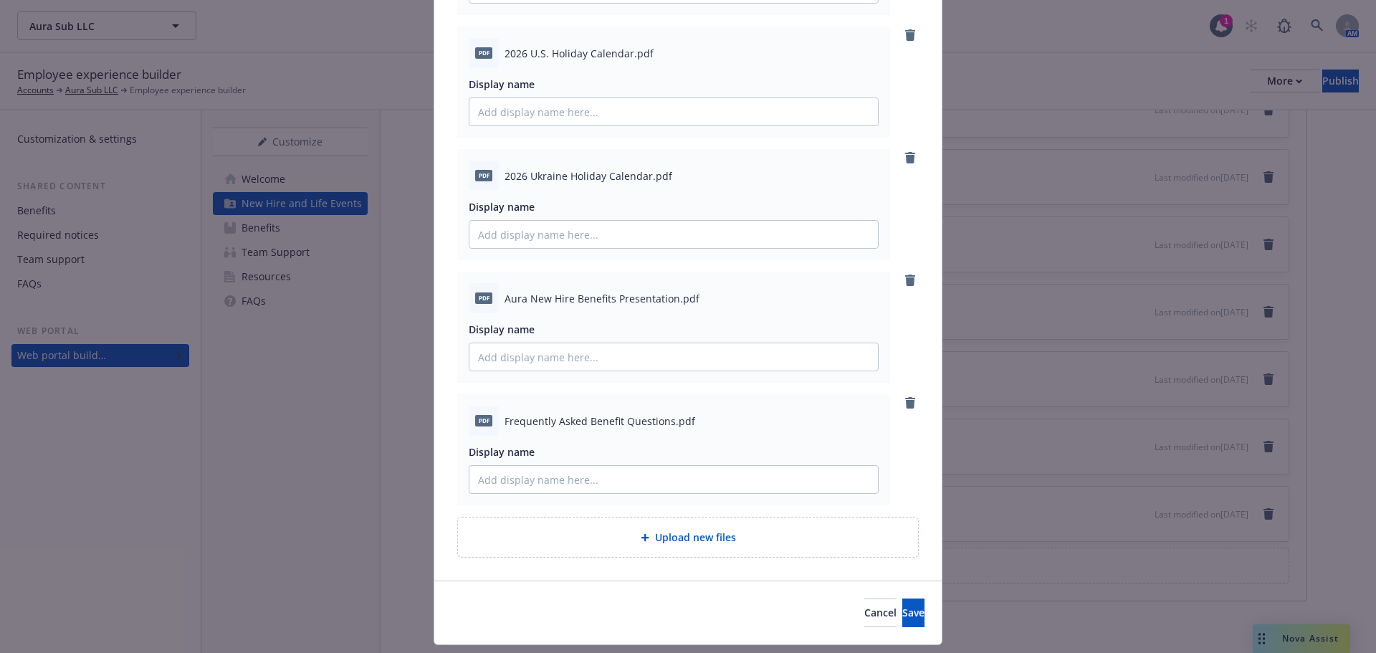
scroll to position [747, 0]
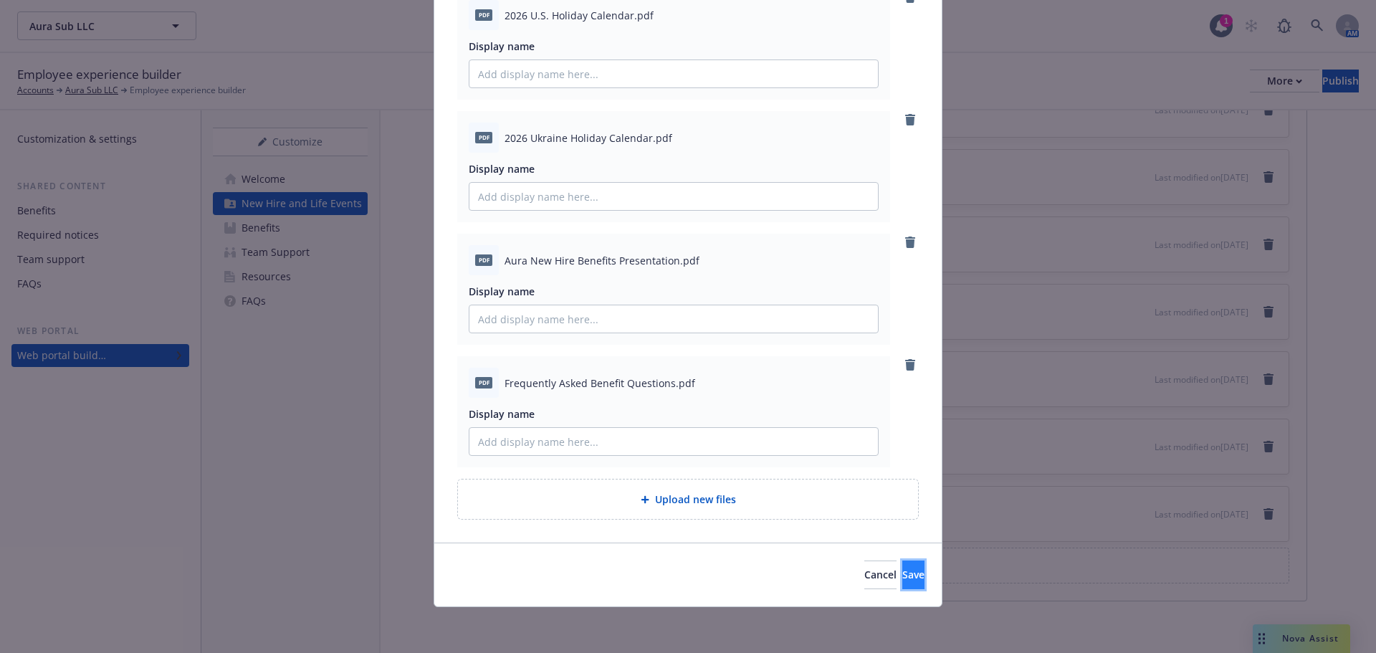
click at [902, 570] on span "Save" at bounding box center [913, 574] width 22 height 14
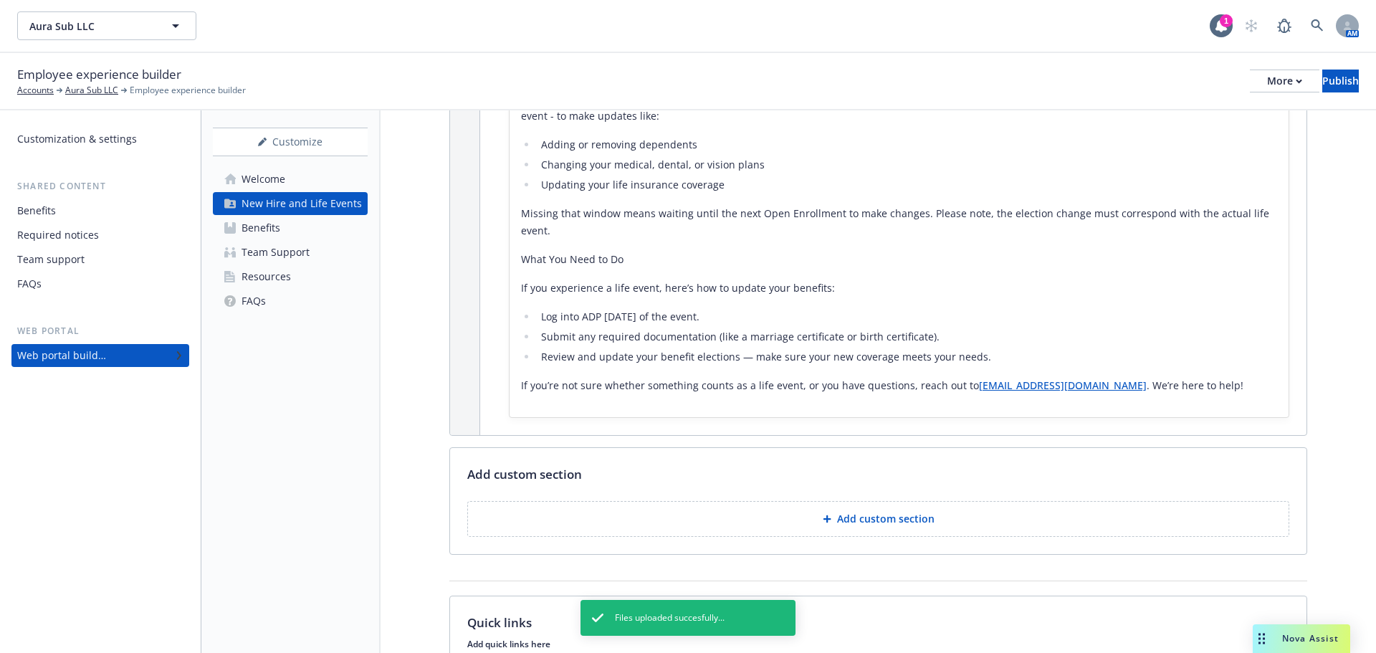
scroll to position [1472, 0]
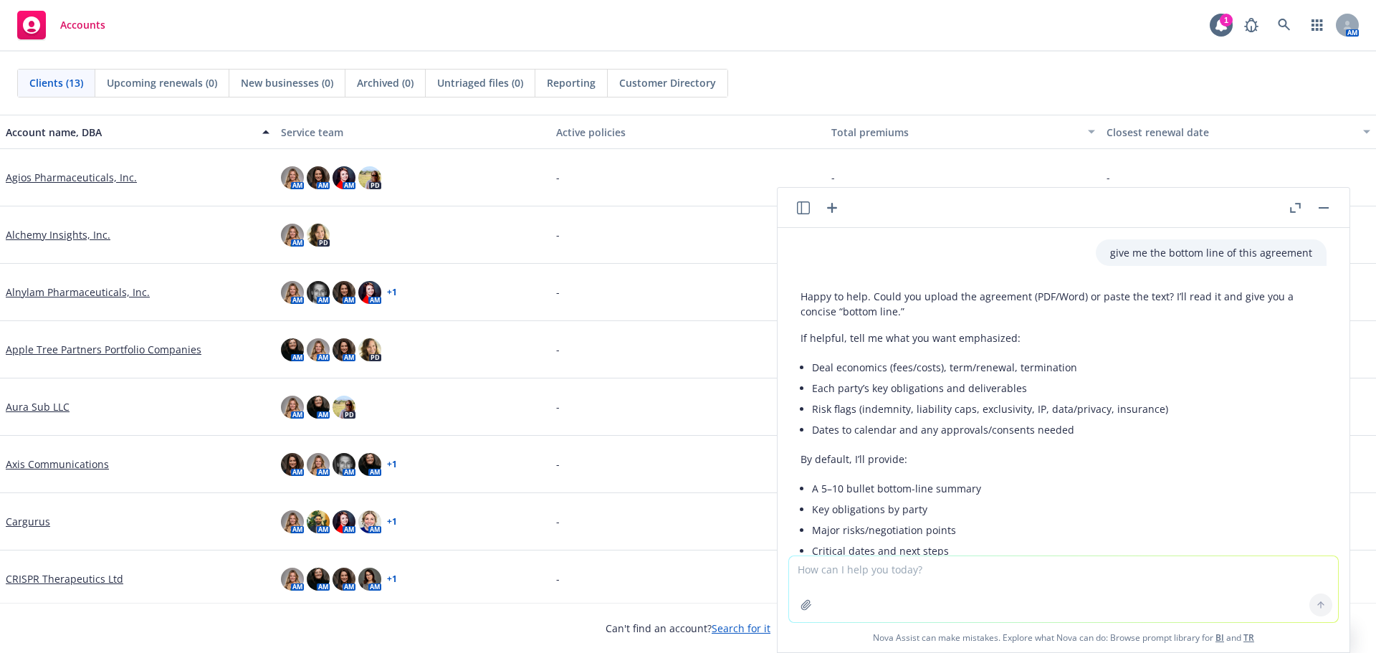
scroll to position [722, 0]
